Goal: Task Accomplishment & Management: Manage account settings

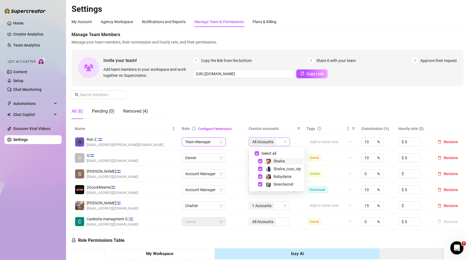
click at [264, 142] on span "All Accounts" at bounding box center [262, 142] width 21 height 6
click at [260, 152] on span "Select all" at bounding box center [268, 153] width 19 height 6
click at [259, 152] on input "Select all" at bounding box center [257, 153] width 4 height 4
click at [260, 152] on span "Select all" at bounding box center [268, 153] width 19 height 6
click at [259, 152] on input "Select all" at bounding box center [257, 153] width 4 height 4
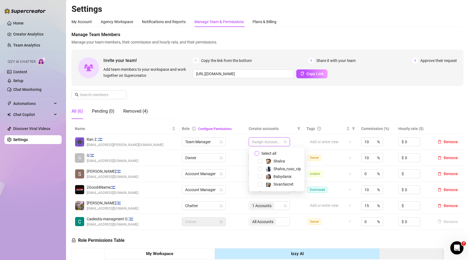
checkbox input "true"
click at [294, 139] on td "All Accounts" at bounding box center [274, 142] width 58 height 16
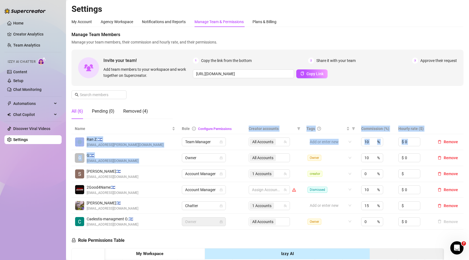
drag, startPoint x: 247, startPoint y: 156, endPoint x: 237, endPoint y: 120, distance: 37.2
click at [237, 120] on div "Manage Team Members Manage your team members, their commission and hourly rate,…" at bounding box center [268, 208] width 392 height 354
click at [238, 136] on td "Team Manager" at bounding box center [212, 142] width 67 height 16
